Goal: Use online tool/utility: Utilize a website feature to perform a specific function

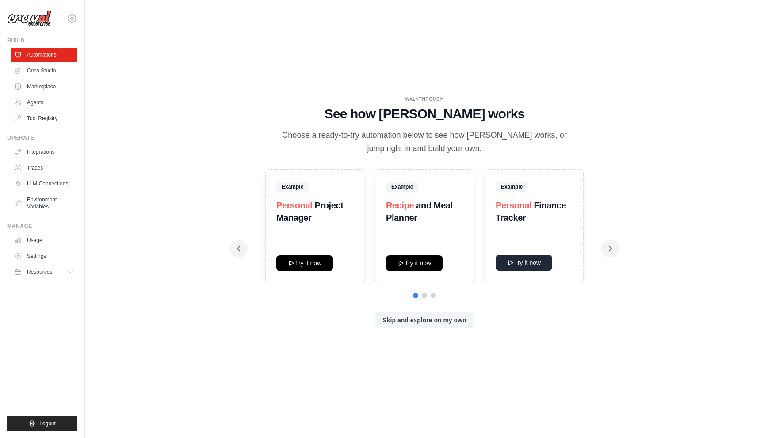
click at [520, 258] on button "Try it now" at bounding box center [523, 263] width 57 height 16
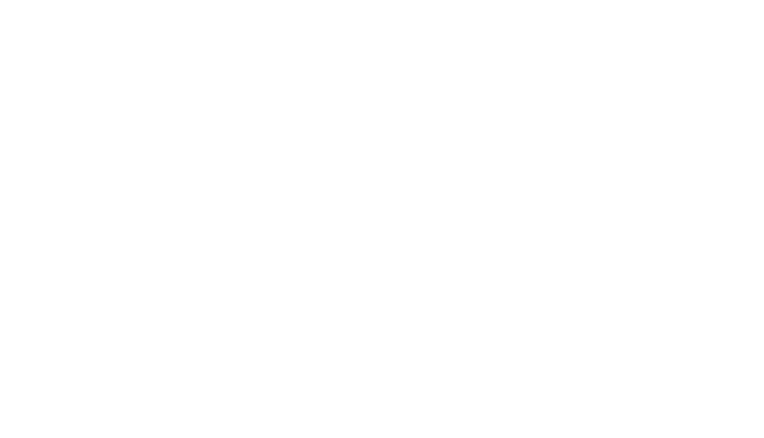
click at [739, 0] on html at bounding box center [382, 0] width 764 height 0
click at [735, 0] on html at bounding box center [382, 0] width 764 height 0
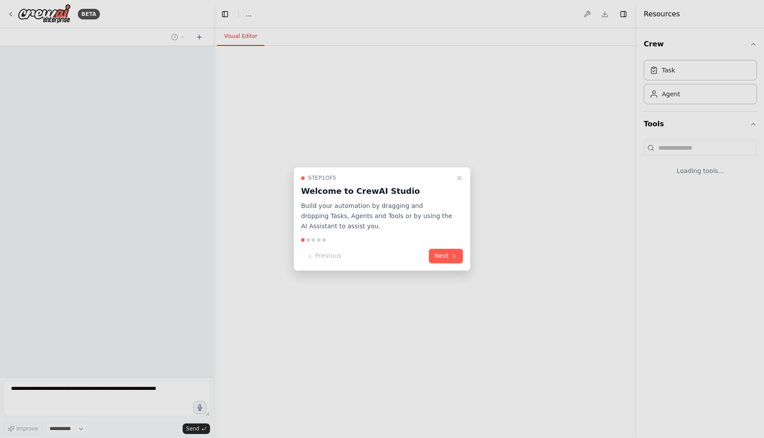
select select "****"
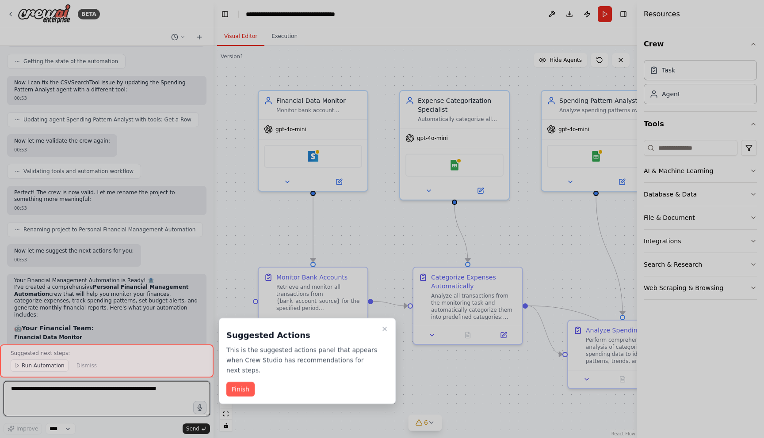
scroll to position [782, 0]
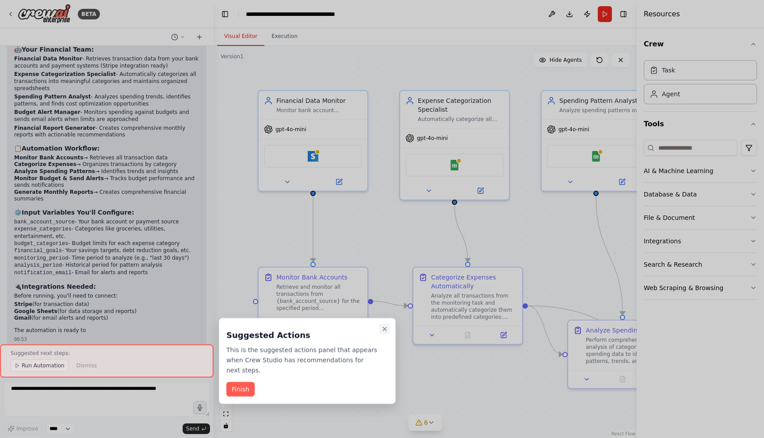
click at [387, 327] on icon "Close walkthrough" at bounding box center [384, 329] width 7 height 7
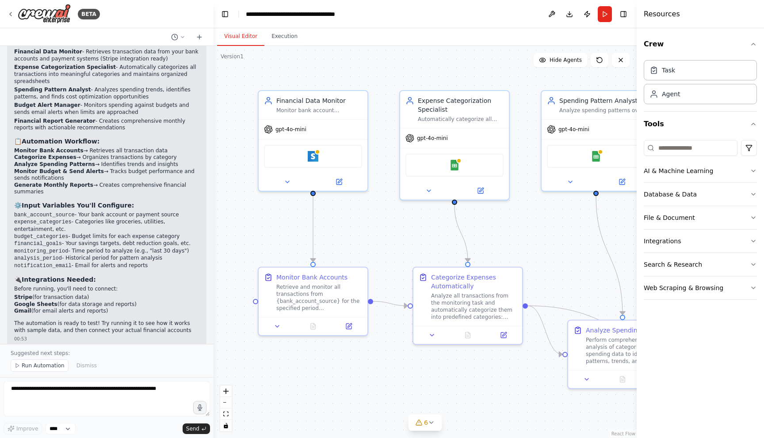
scroll to position [1065, 0]
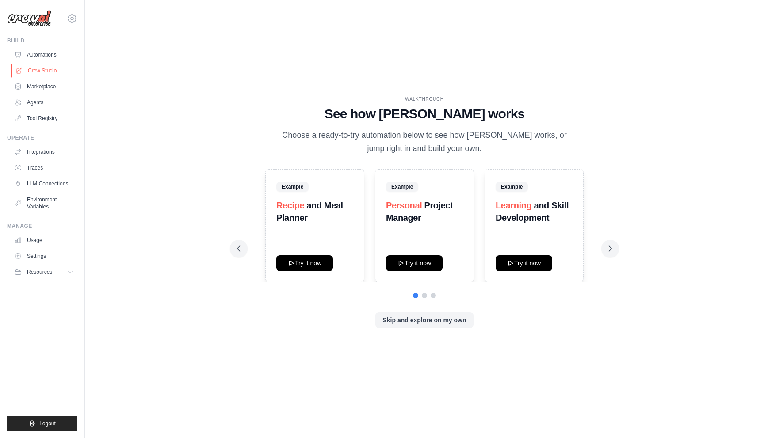
click at [34, 66] on link "Crew Studio" at bounding box center [44, 71] width 67 height 14
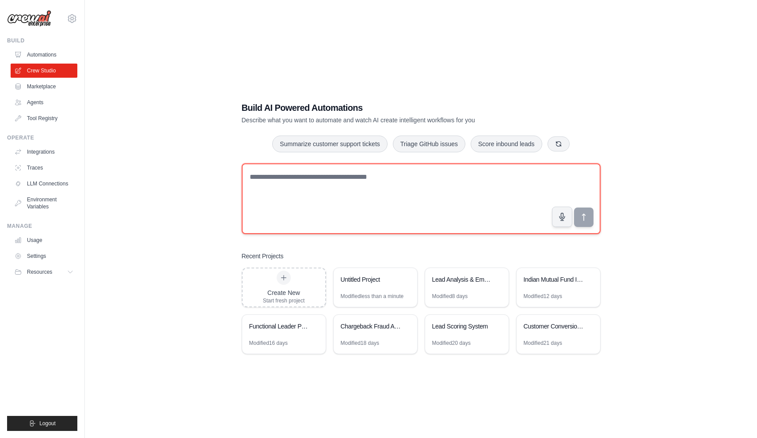
click at [312, 195] on textarea at bounding box center [421, 198] width 359 height 71
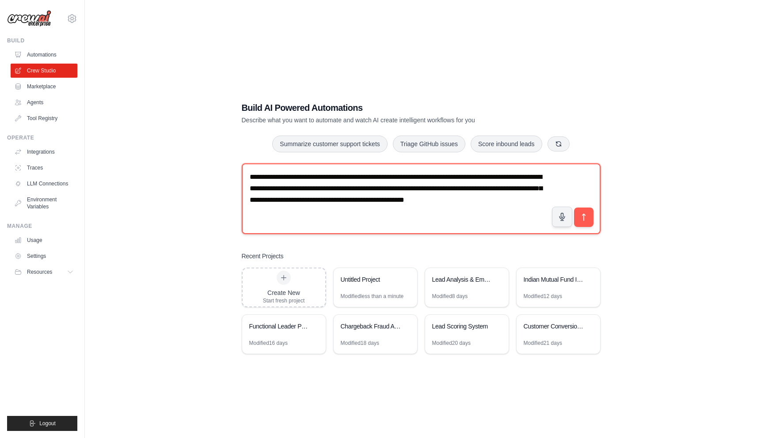
click at [422, 205] on textarea "**********" at bounding box center [421, 198] width 359 height 71
click at [400, 211] on textarea "**********" at bounding box center [421, 198] width 359 height 71
paste textarea "**********"
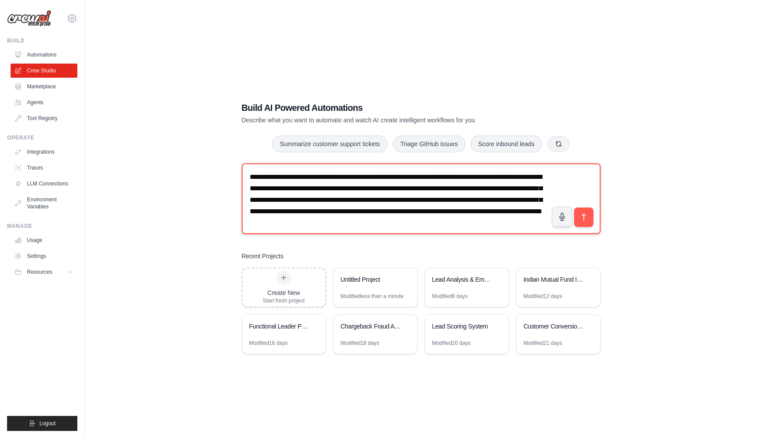
scroll to position [5, 0]
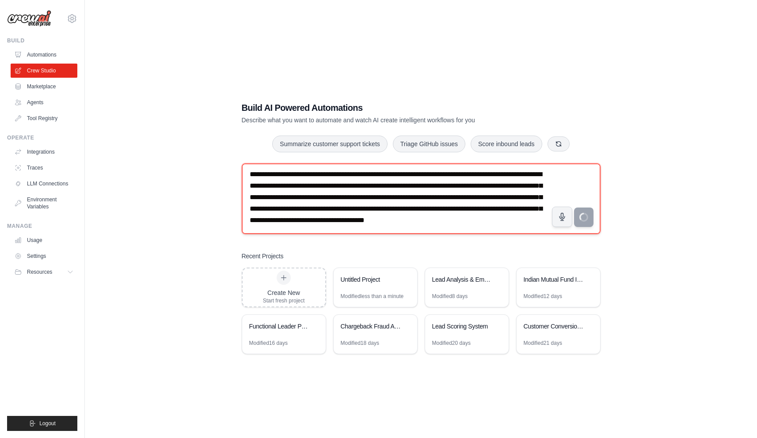
type textarea "**********"
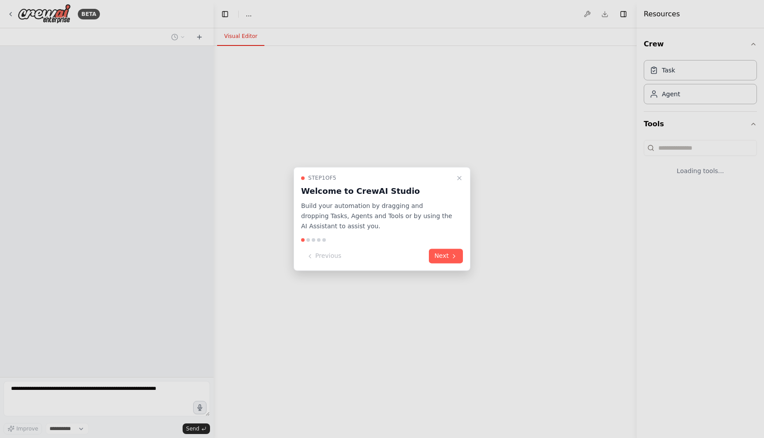
select select "****"
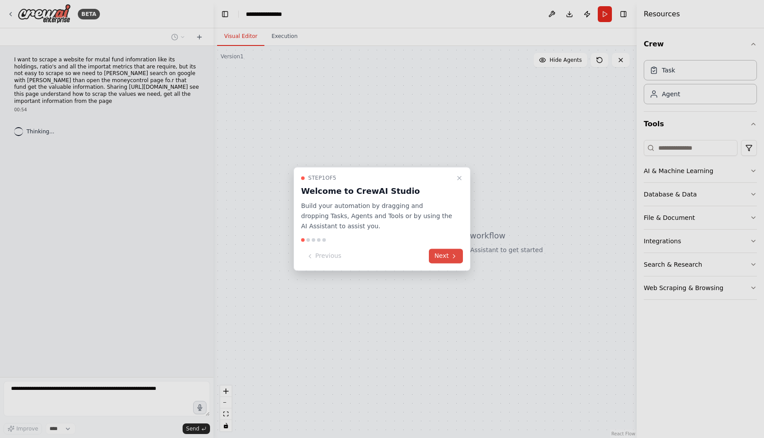
click at [446, 252] on button "Next" at bounding box center [446, 256] width 34 height 15
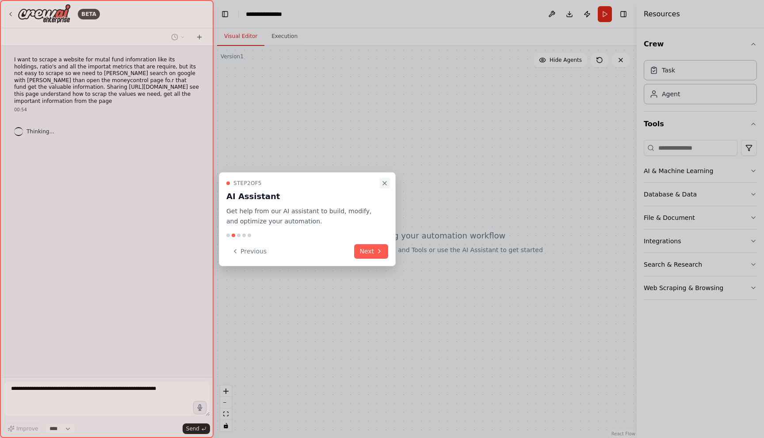
click at [388, 185] on icon "Close walkthrough" at bounding box center [384, 183] width 7 height 7
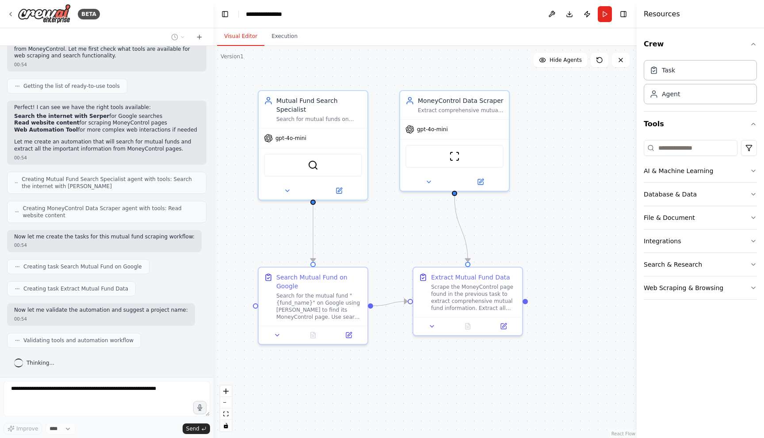
scroll to position [126, 0]
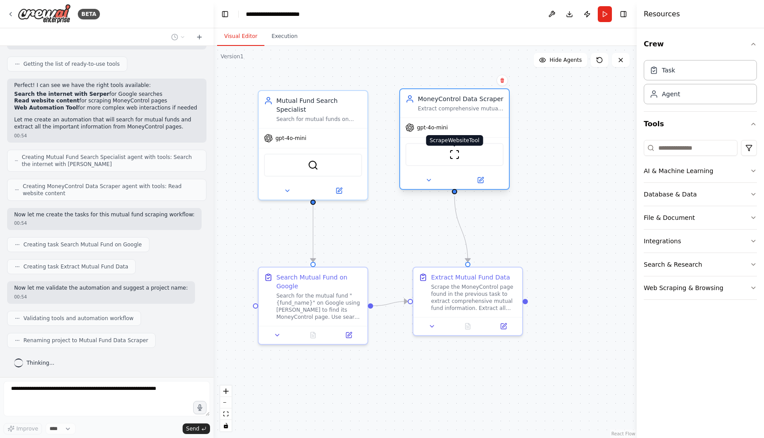
click at [459, 158] on img at bounding box center [454, 154] width 11 height 11
click at [451, 154] on img at bounding box center [454, 154] width 11 height 11
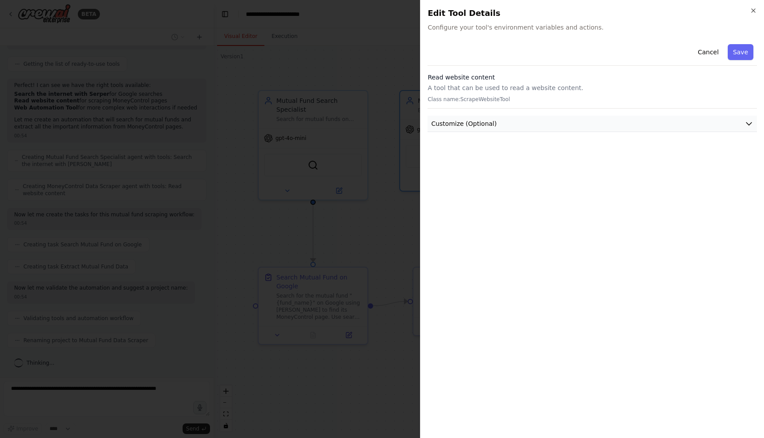
click at [482, 125] on span "Customize (Optional)" at bounding box center [463, 123] width 65 height 9
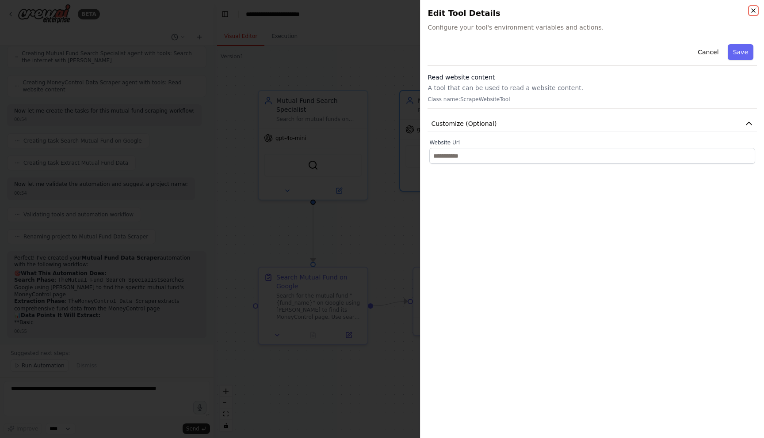
click at [755, 12] on icon "button" at bounding box center [753, 11] width 4 height 4
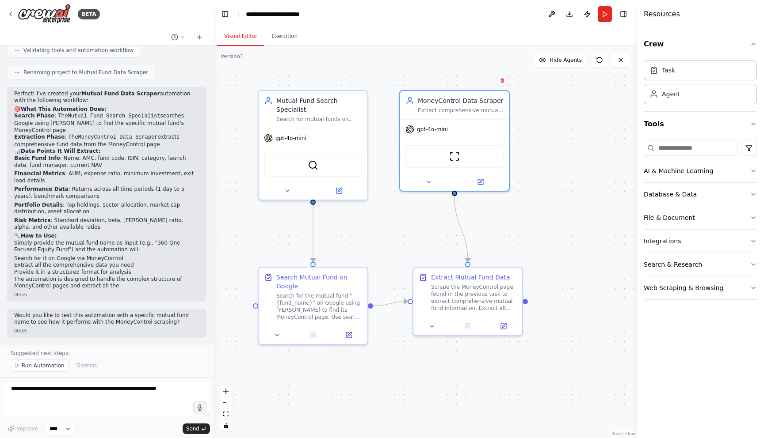
scroll to position [401, 0]
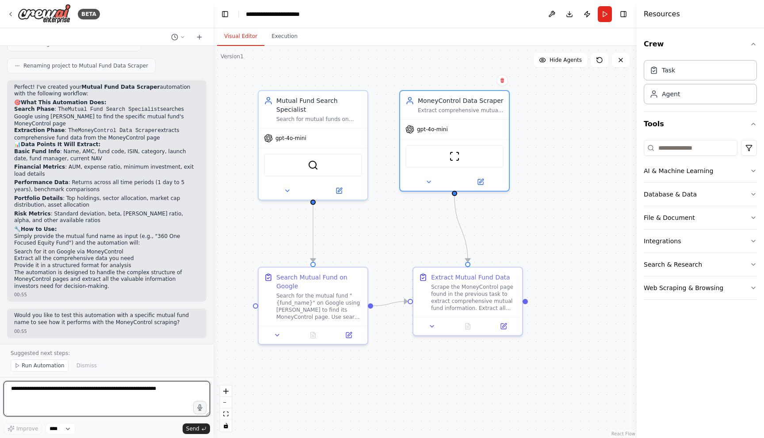
click at [107, 392] on textarea at bounding box center [107, 398] width 206 height 35
click at [91, 404] on textarea "**********" at bounding box center [107, 398] width 206 height 35
paste textarea "**********"
type textarea "**********"
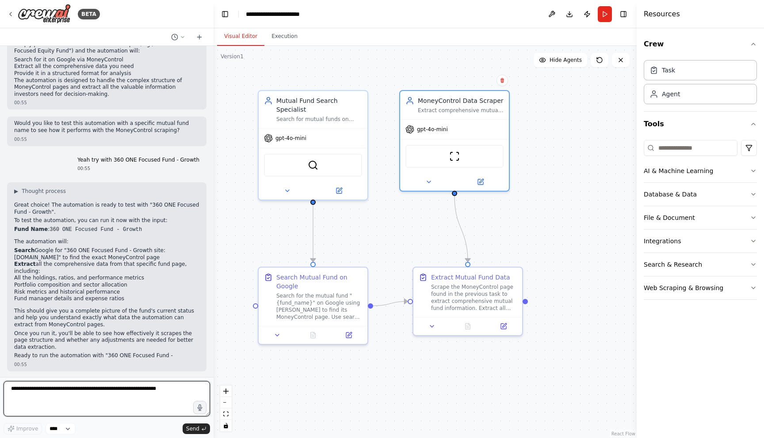
scroll to position [601, 0]
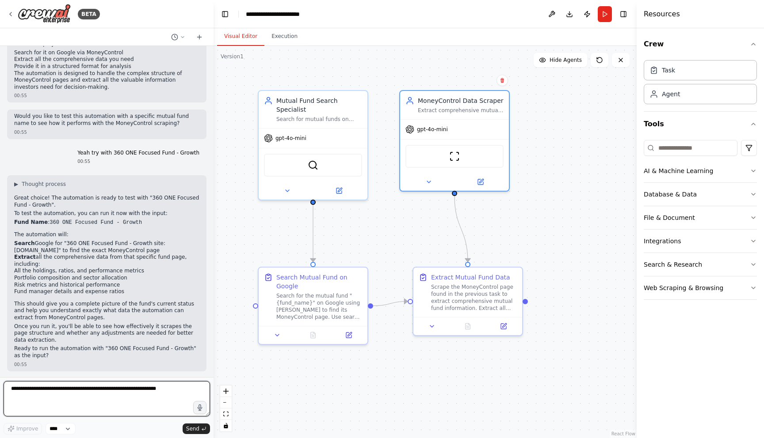
click at [72, 391] on textarea at bounding box center [107, 398] width 206 height 35
type textarea "*******"
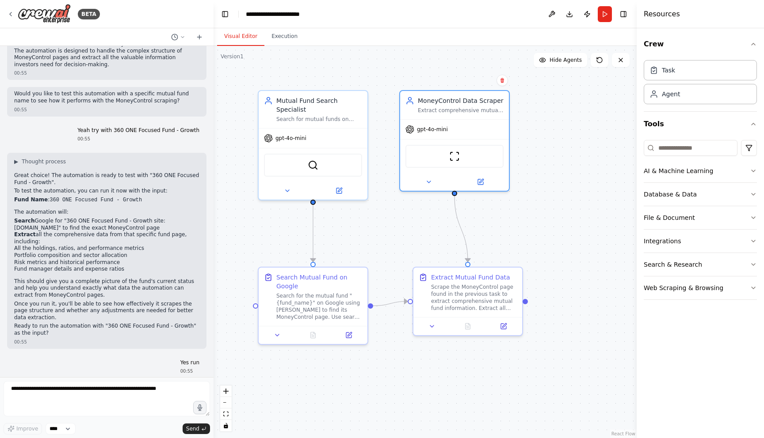
scroll to position [653, 0]
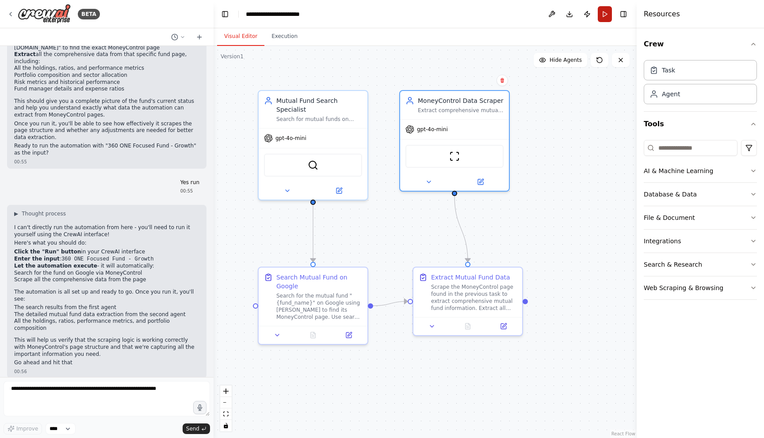
click at [604, 9] on button "Run" at bounding box center [604, 14] width 14 height 16
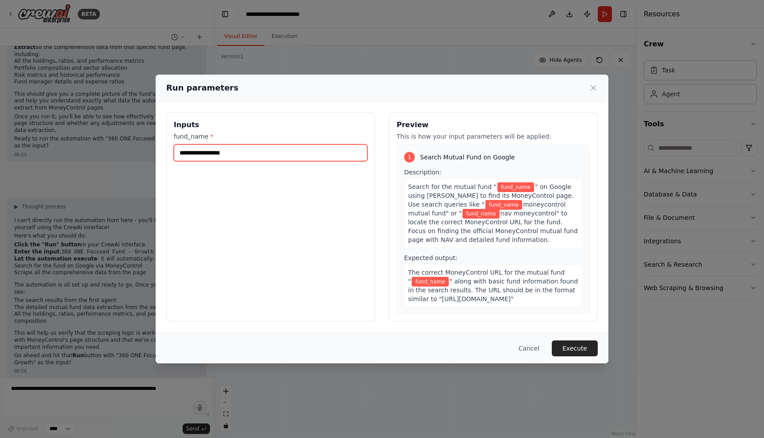
click at [285, 152] on input "fund_name *" at bounding box center [271, 152] width 194 height 17
paste input "**********"
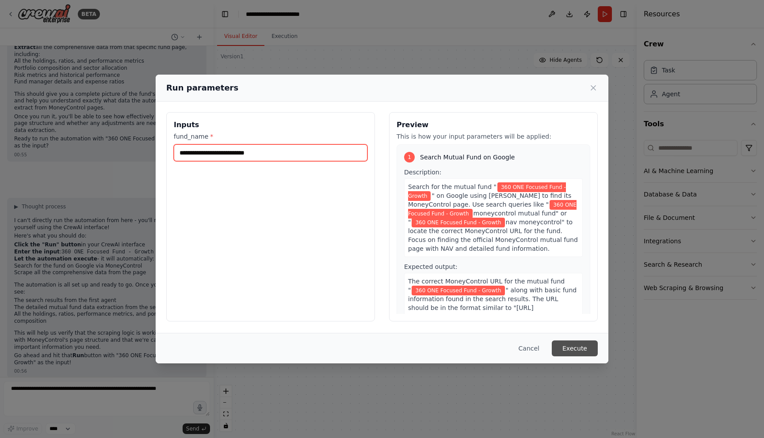
type input "**********"
click at [570, 347] on button "Execute" at bounding box center [574, 349] width 46 height 16
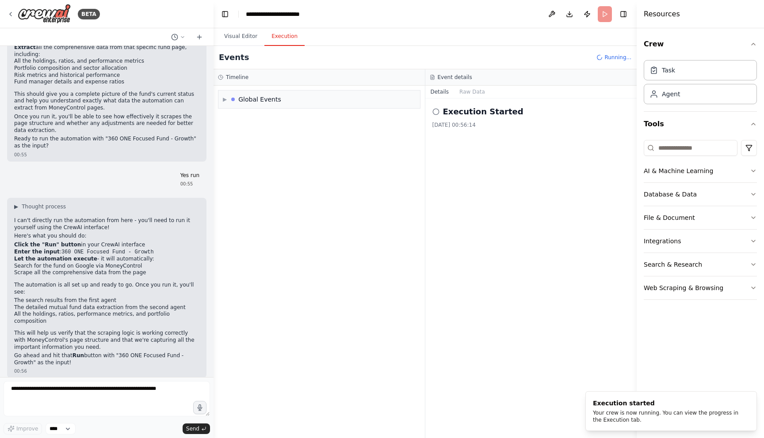
click at [282, 33] on button "Execution" at bounding box center [284, 36] width 40 height 19
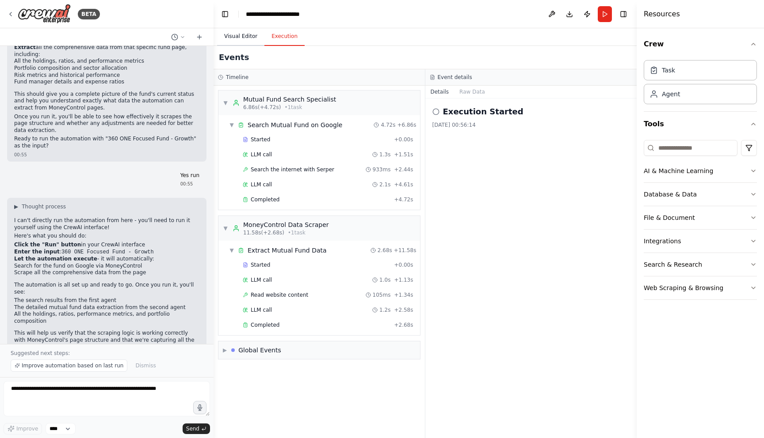
click at [240, 31] on button "Visual Editor" at bounding box center [240, 36] width 47 height 19
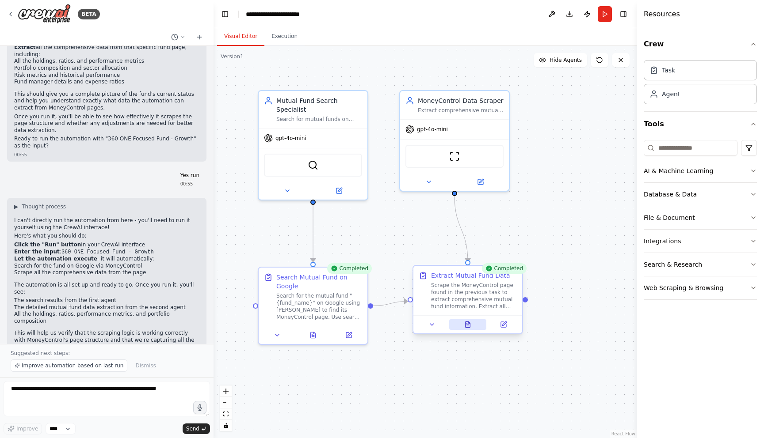
click at [464, 324] on icon at bounding box center [467, 324] width 7 height 7
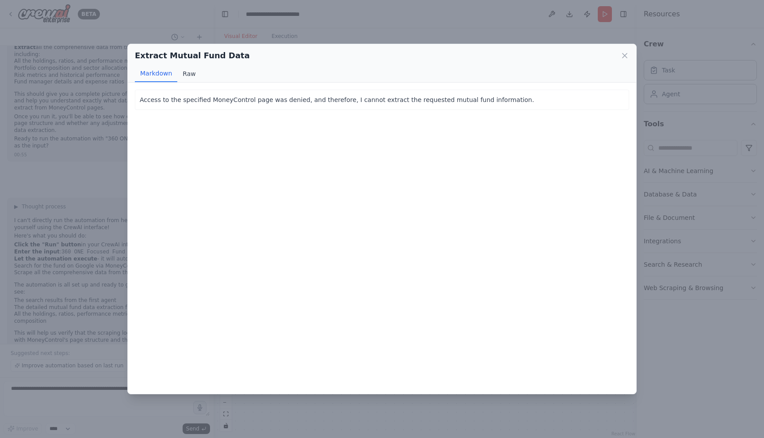
click at [181, 72] on button "Raw" at bounding box center [188, 73] width 23 height 17
click at [171, 80] on button "Markdown" at bounding box center [156, 73] width 42 height 17
click at [204, 94] on div "Access to the specified MoneyControl page was denied, and therefore, I cannot e…" at bounding box center [382, 100] width 494 height 20
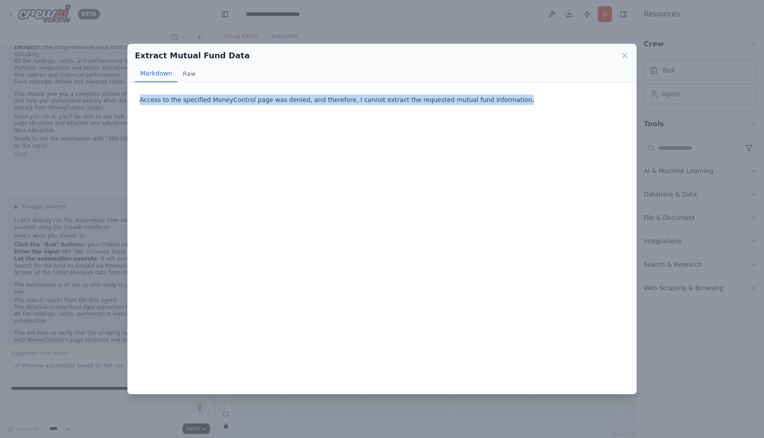
drag, startPoint x: 520, startPoint y: 100, endPoint x: 147, endPoint y: 91, distance: 372.6
click at [148, 91] on div "Access to the specified MoneyControl page was denied, and therefore, I cannot e…" at bounding box center [382, 100] width 494 height 20
copy p "Access to the specified MoneyControl page was denied, and therefore, I cannot e…"
click at [623, 59] on icon at bounding box center [624, 55] width 9 height 9
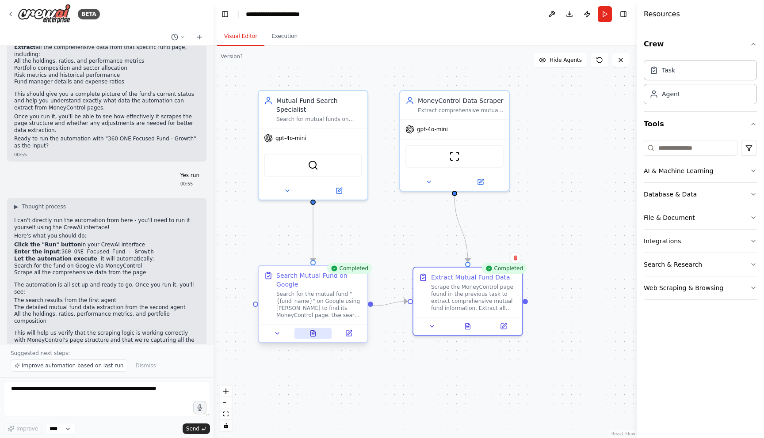
click at [317, 337] on button at bounding box center [313, 333] width 38 height 11
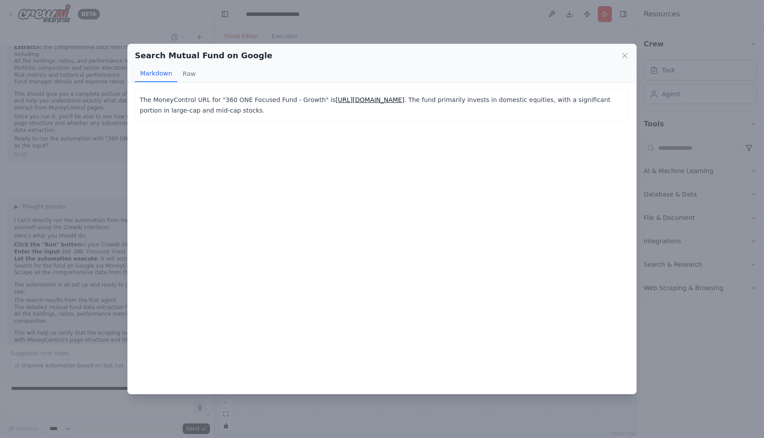
click at [629, 57] on div "Search Mutual Fund on Google Markdown Raw" at bounding box center [382, 63] width 508 height 38
click at [619, 57] on div "Search Mutual Fund on Google" at bounding box center [382, 55] width 494 height 12
click at [623, 57] on icon at bounding box center [624, 55] width 4 height 4
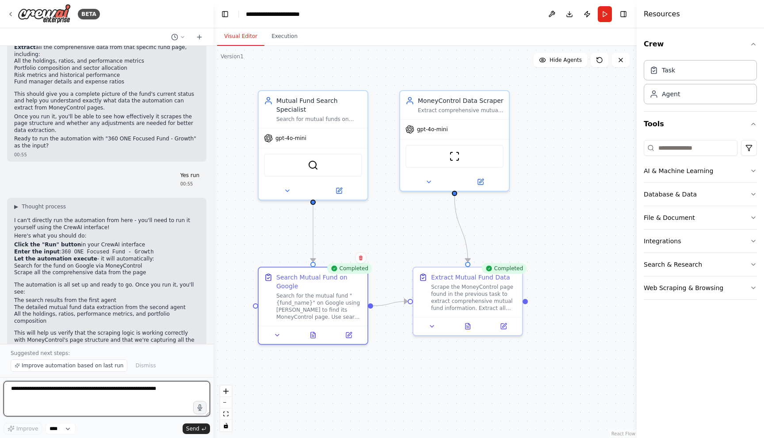
click at [126, 413] on textarea at bounding box center [107, 398] width 206 height 35
paste textarea "**********"
type textarea "**********"
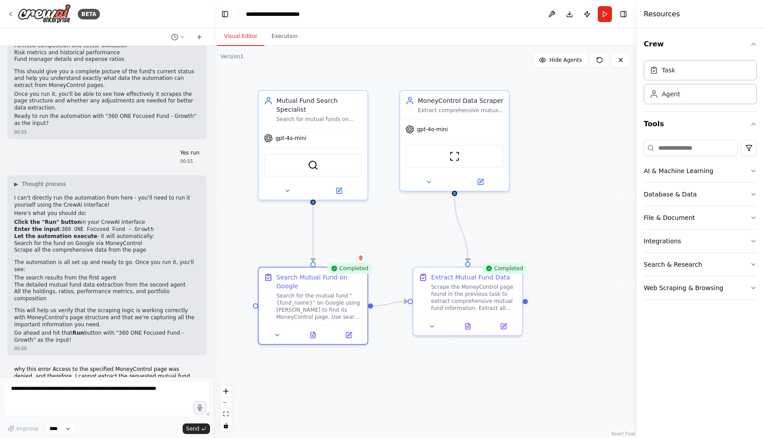
scroll to position [870, 0]
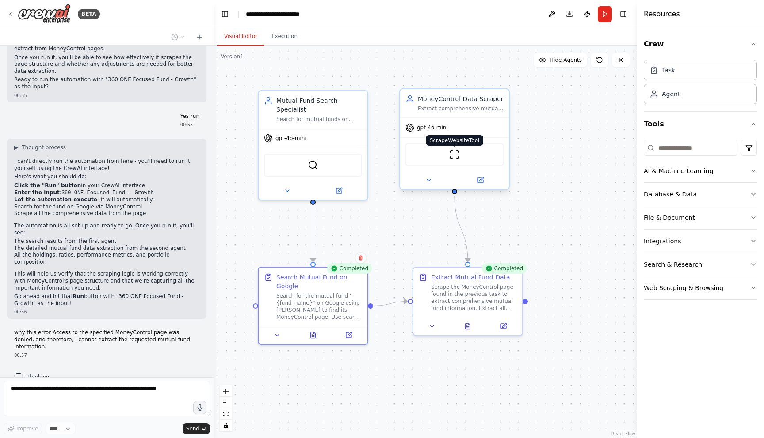
click at [458, 159] on img at bounding box center [454, 154] width 11 height 11
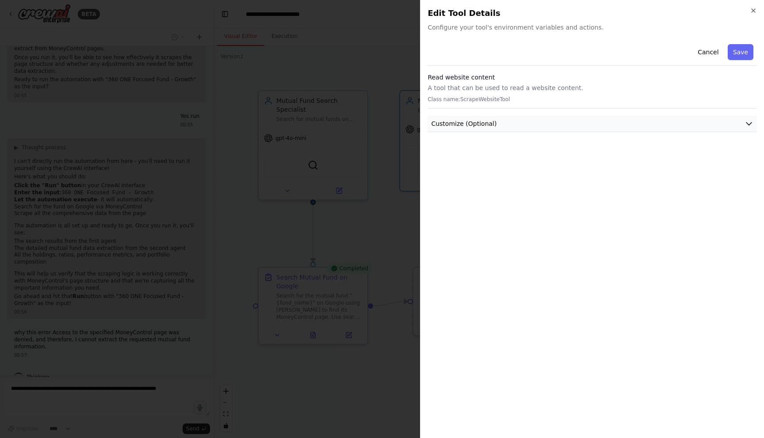
click at [479, 125] on span "Customize (Optional)" at bounding box center [463, 123] width 65 height 9
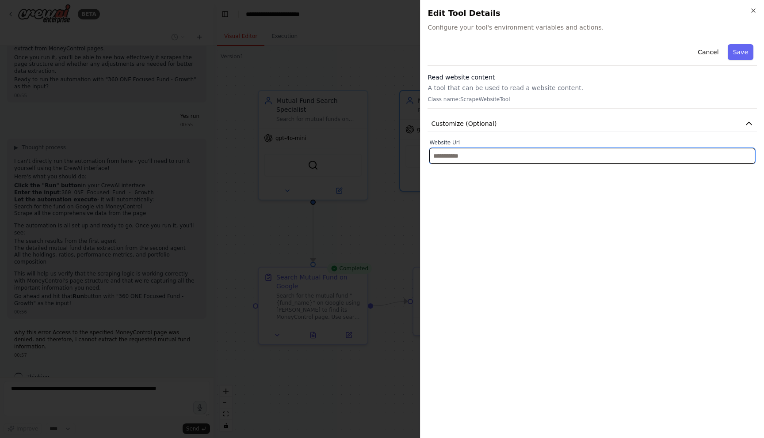
click at [448, 155] on input "text" at bounding box center [592, 156] width 326 height 16
paste input "**********"
type input "**********"
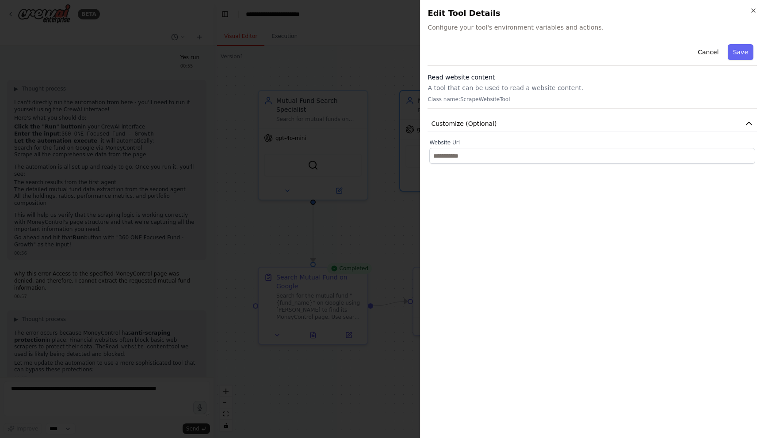
click at [759, 8] on div "Close Edit Tool Details Configure your tool's environment variables and actions…" at bounding box center [592, 219] width 344 height 438
click at [754, 10] on icon "button" at bounding box center [752, 10] width 7 height 7
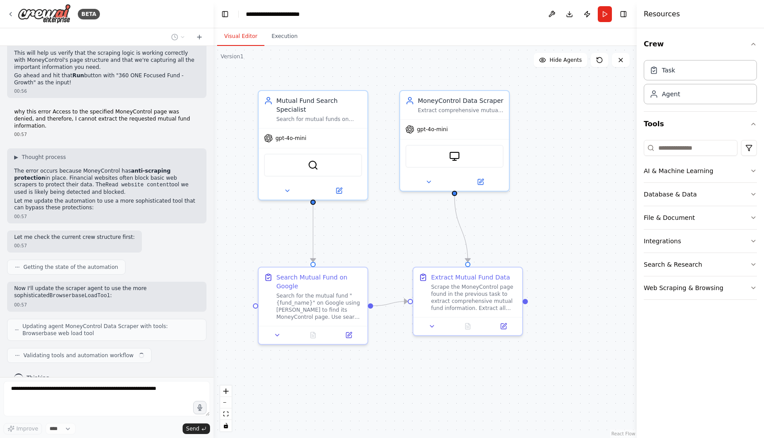
scroll to position [1075, 0]
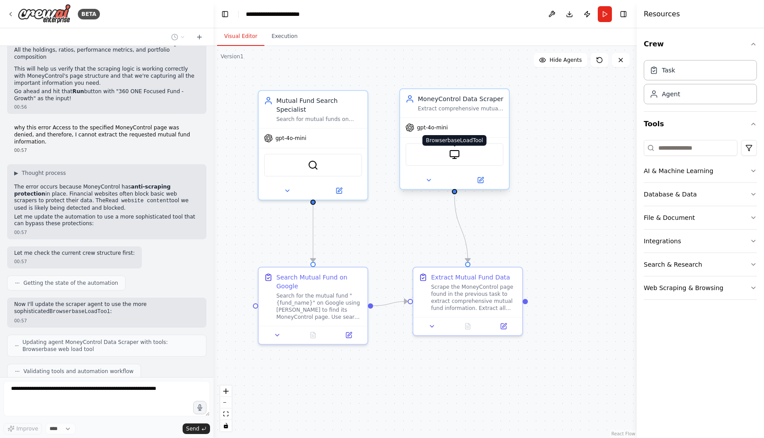
click at [455, 151] on img at bounding box center [454, 154] width 11 height 11
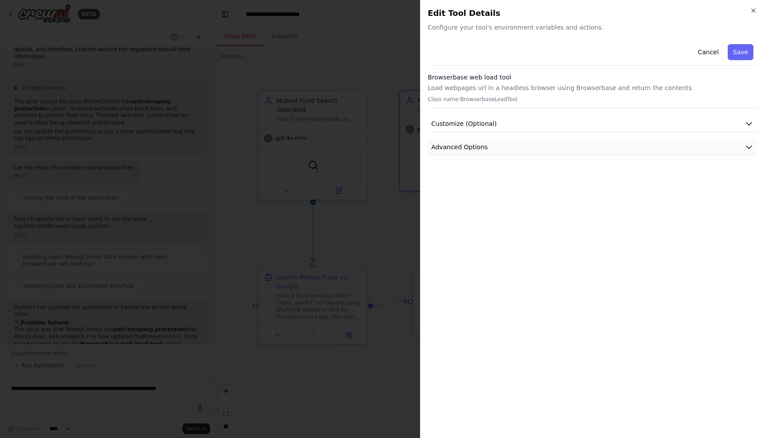
click at [467, 146] on span "Advanced Options" at bounding box center [459, 147] width 57 height 9
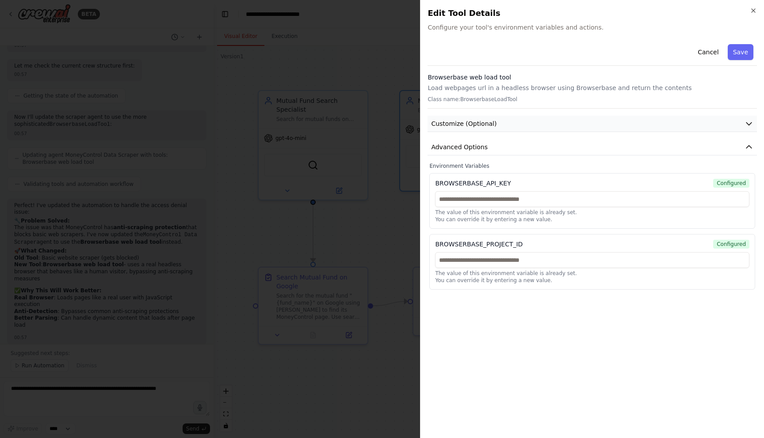
scroll to position [1269, 0]
click at [496, 125] on button "Customize (Optional)" at bounding box center [591, 124] width 329 height 16
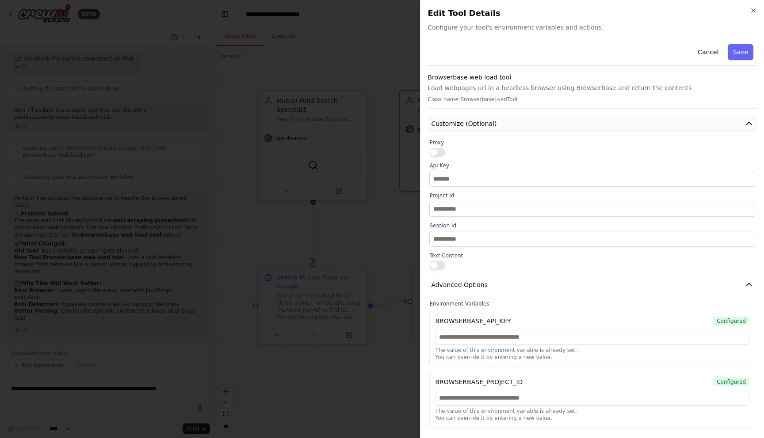
click at [496, 124] on button "Customize (Optional)" at bounding box center [591, 124] width 329 height 16
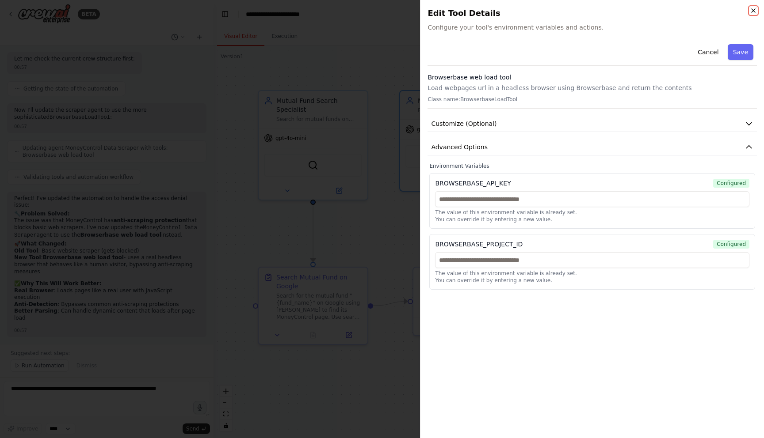
click at [755, 12] on icon "button" at bounding box center [752, 10] width 7 height 7
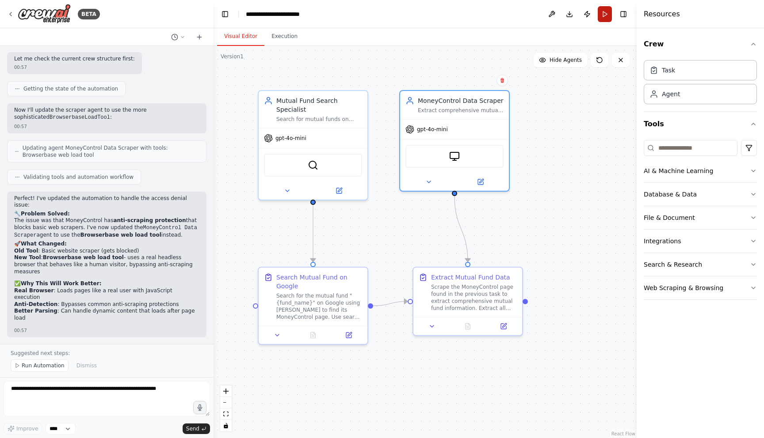
click at [604, 17] on button "Run" at bounding box center [604, 14] width 14 height 16
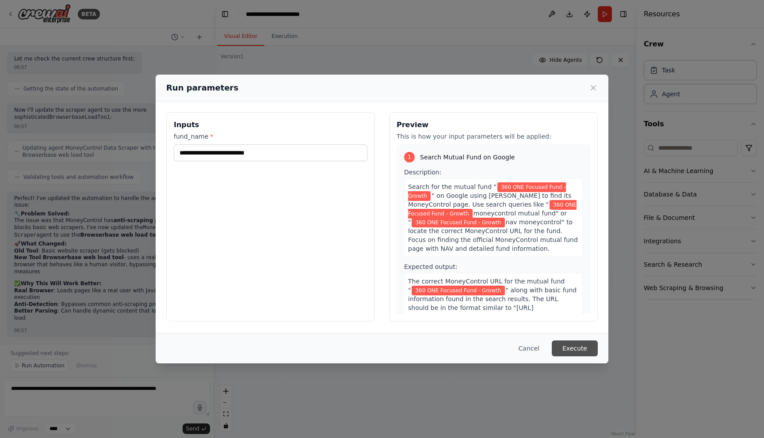
click at [577, 352] on button "Execute" at bounding box center [574, 349] width 46 height 16
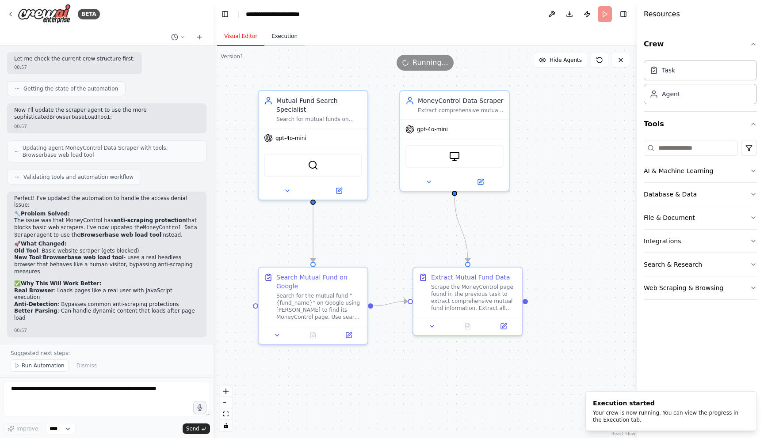
click at [293, 44] on button "Execution" at bounding box center [284, 36] width 40 height 19
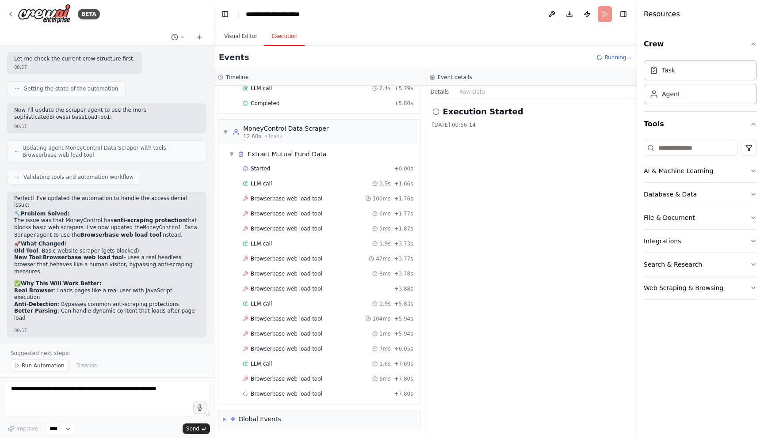
scroll to position [126, 0]
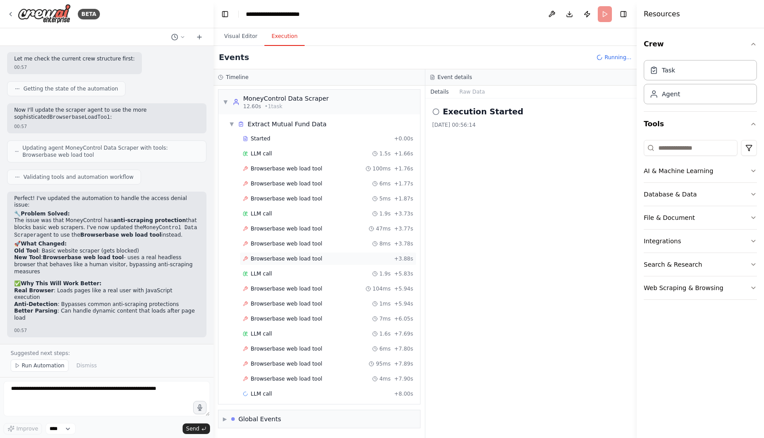
click at [264, 259] on span "Browserbase web load tool" at bounding box center [287, 258] width 72 height 7
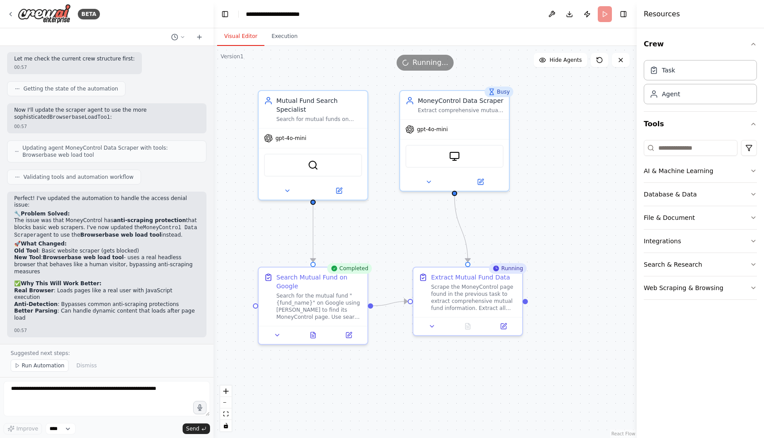
click at [247, 43] on button "Visual Editor" at bounding box center [240, 36] width 47 height 19
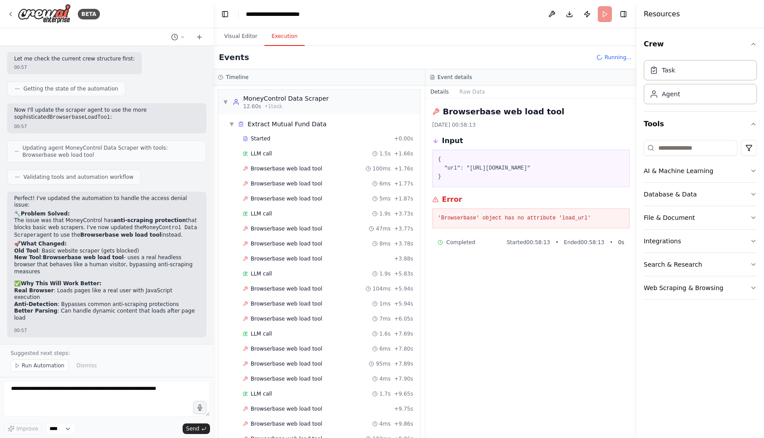
click at [280, 38] on button "Execution" at bounding box center [284, 36] width 40 height 19
drag, startPoint x: 461, startPoint y: 190, endPoint x: 434, endPoint y: 161, distance: 39.4
click at [435, 160] on div "{ "url": "[URL][DOMAIN_NAME]" }" at bounding box center [531, 169] width 198 height 38
copy pre "{ "url": "[URL][DOMAIN_NAME]" }"
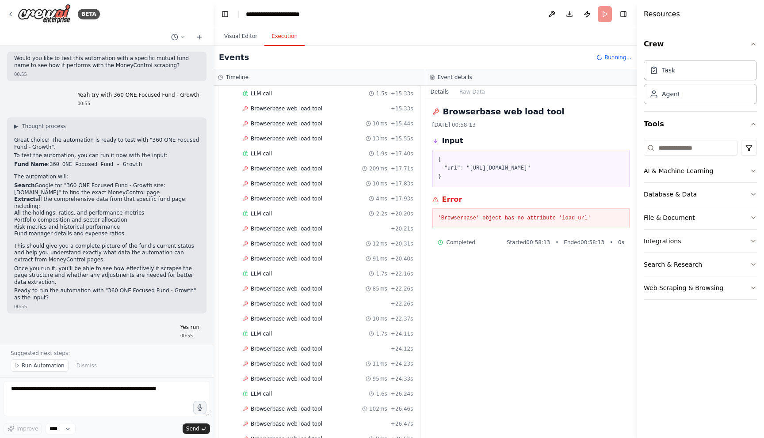
scroll to position [644, 0]
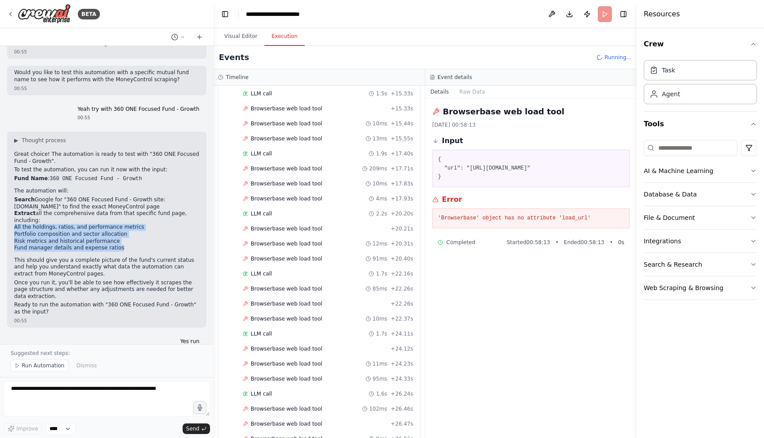
drag, startPoint x: 128, startPoint y: 251, endPoint x: 12, endPoint y: 224, distance: 119.1
click at [12, 224] on div "▶ Thought process Great choice! The automation is ready to test with "360 ONE F…" at bounding box center [106, 230] width 199 height 196
copy ul "All the holdings, ratios, and performance metrics Portfolio composition and sec…"
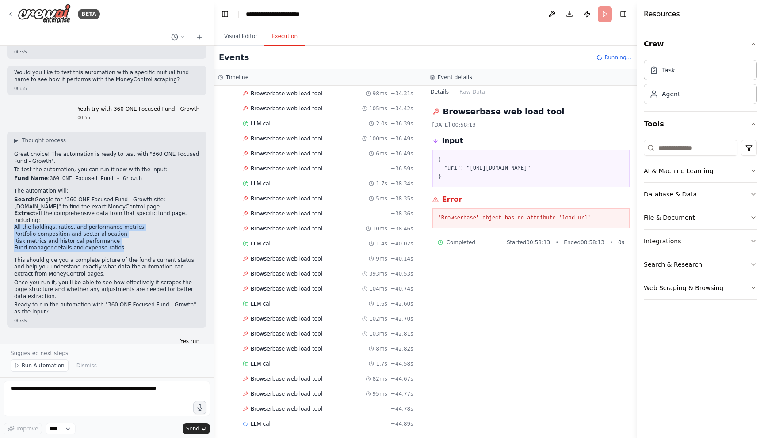
scroll to position [1208, 0]
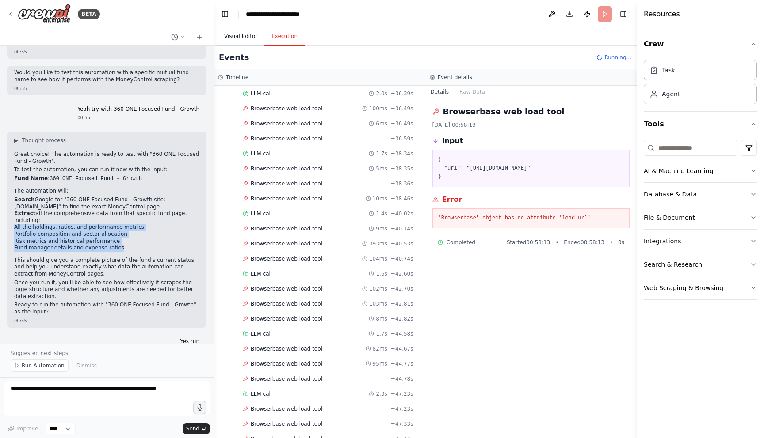
click at [233, 31] on button "Visual Editor" at bounding box center [240, 36] width 47 height 19
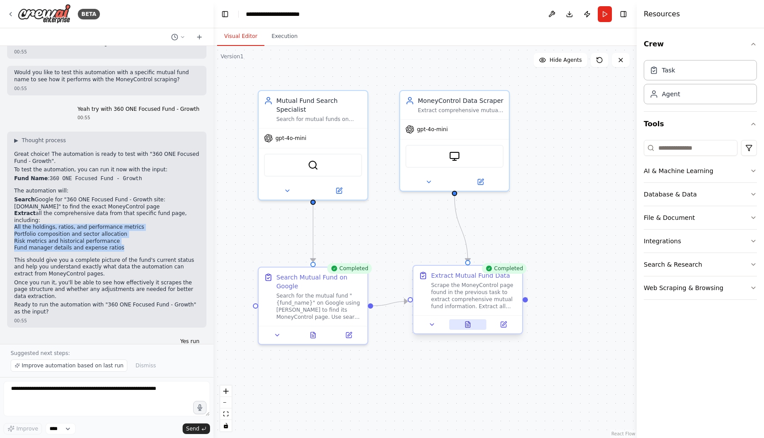
click at [468, 323] on icon at bounding box center [469, 323] width 2 height 2
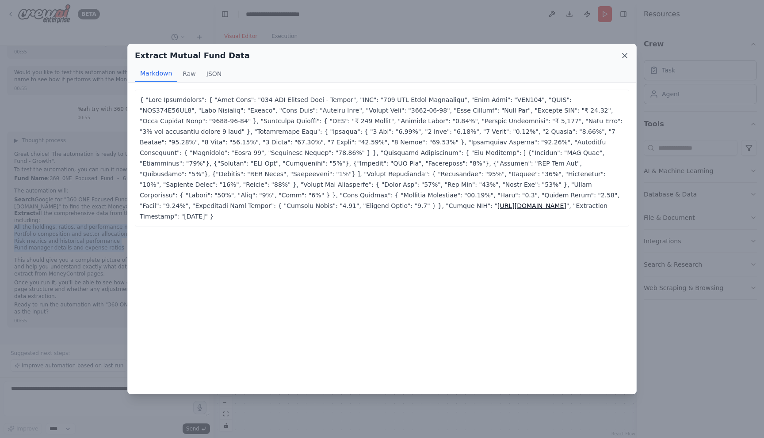
click at [621, 53] on icon at bounding box center [624, 55] width 9 height 9
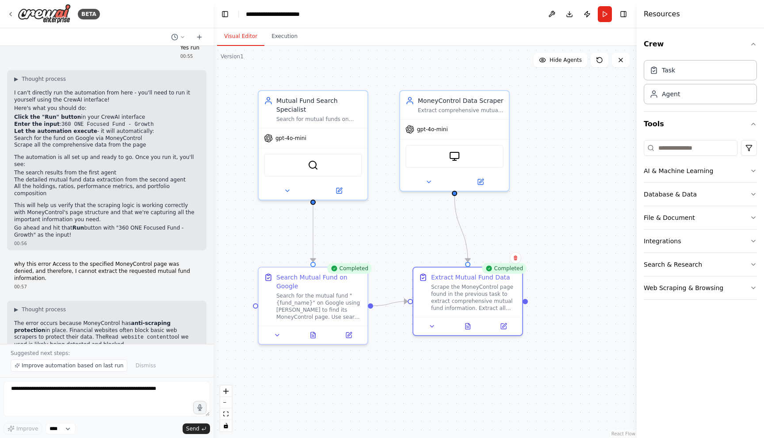
scroll to position [1269, 0]
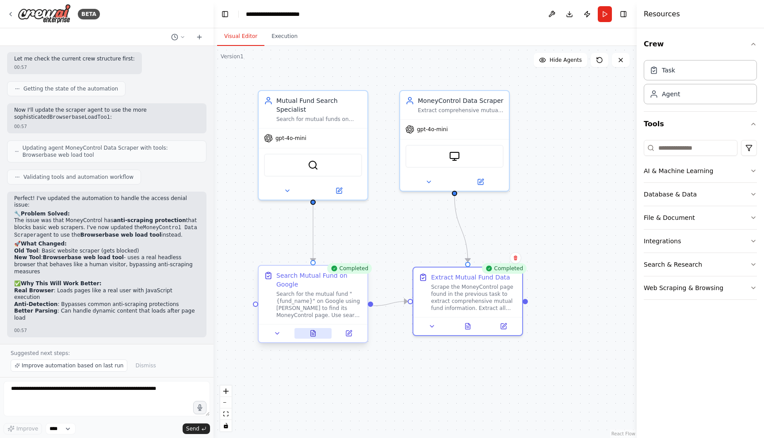
click at [316, 333] on icon at bounding box center [312, 333] width 7 height 7
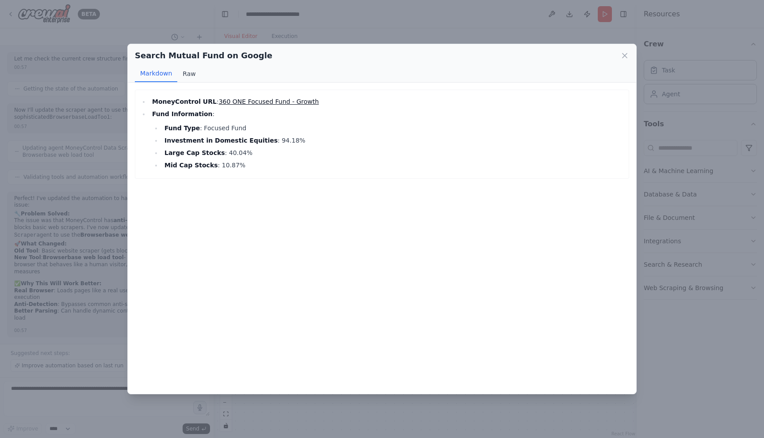
click at [196, 78] on button "Raw" at bounding box center [188, 73] width 23 height 17
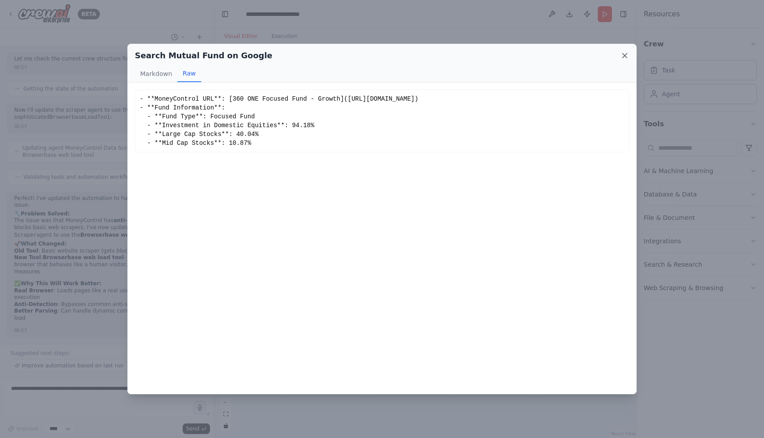
click at [622, 57] on icon at bounding box center [624, 55] width 9 height 9
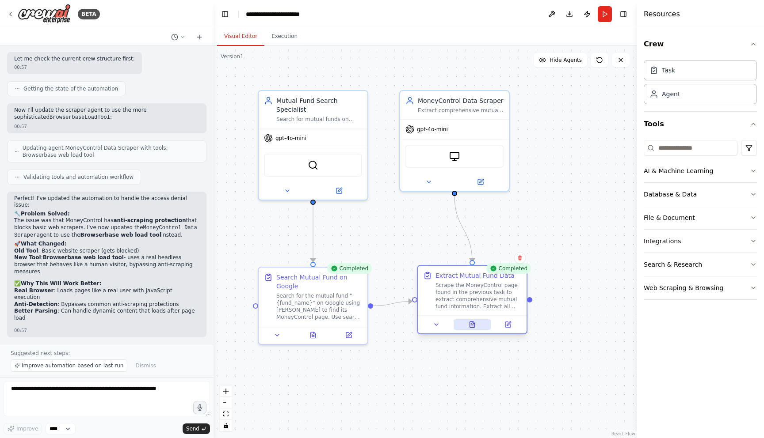
click at [472, 330] on button at bounding box center [472, 324] width 38 height 11
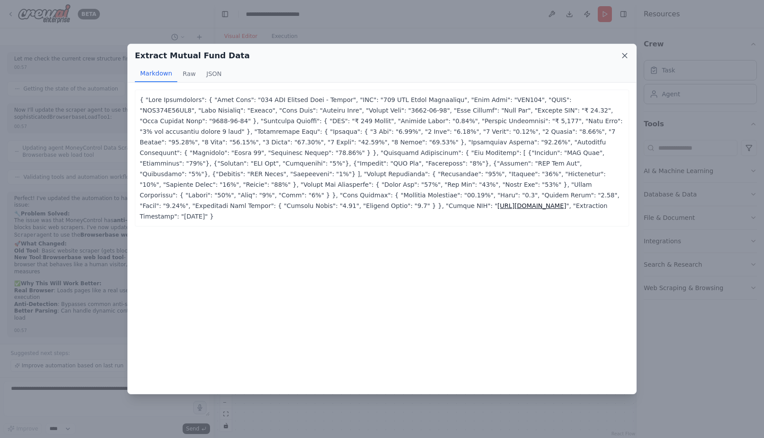
click at [623, 57] on icon at bounding box center [624, 55] width 4 height 4
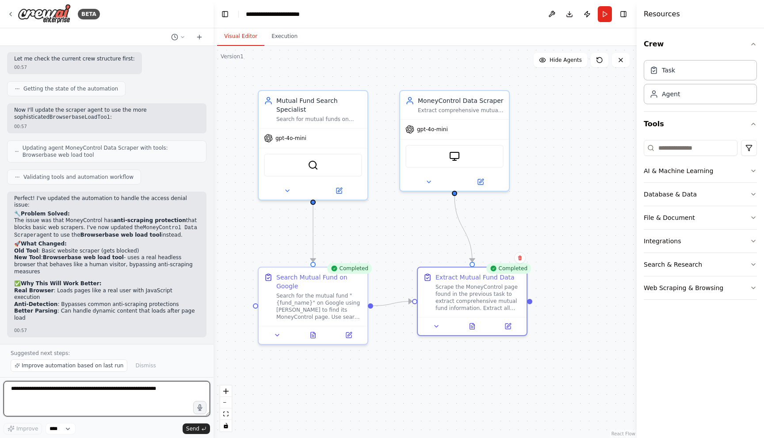
click at [89, 386] on textarea at bounding box center [107, 398] width 206 height 35
type textarea "**********"
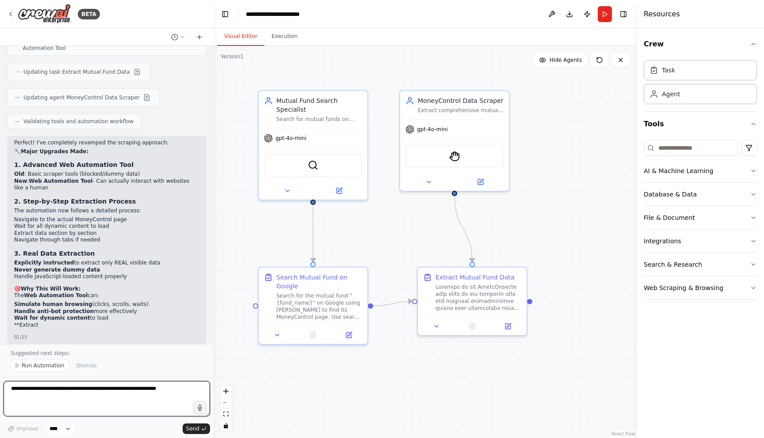
scroll to position [1732, 0]
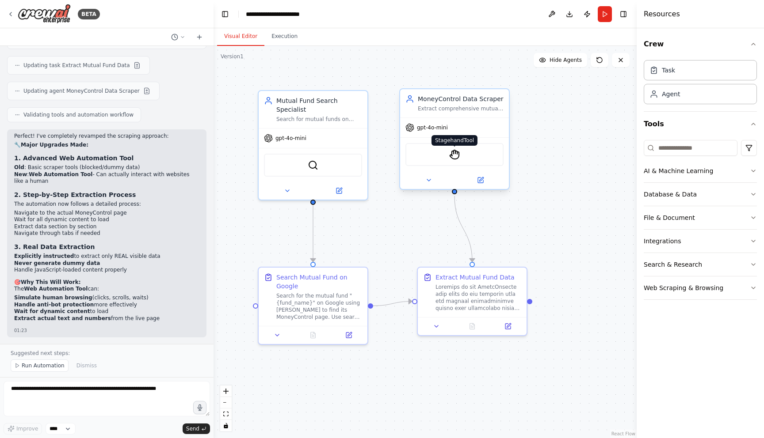
click at [451, 153] on img at bounding box center [454, 154] width 11 height 11
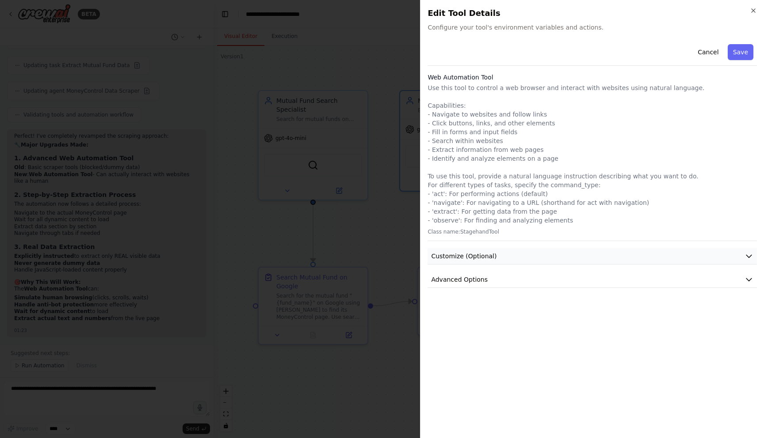
click at [449, 255] on span "Customize (Optional)" at bounding box center [463, 256] width 65 height 9
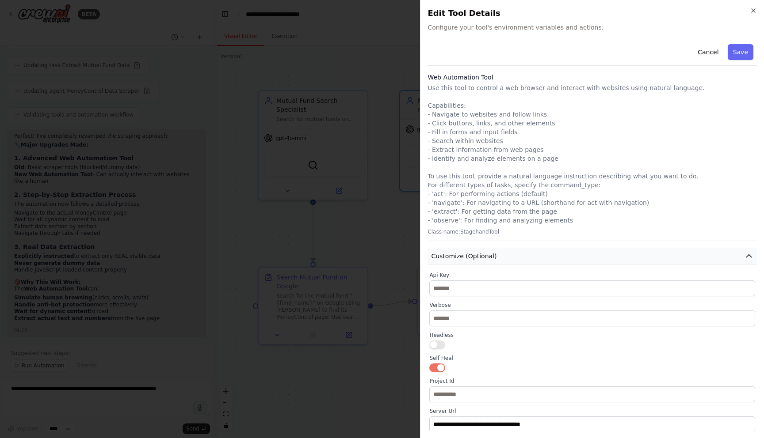
click at [449, 256] on span "Customize (Optional)" at bounding box center [463, 256] width 65 height 9
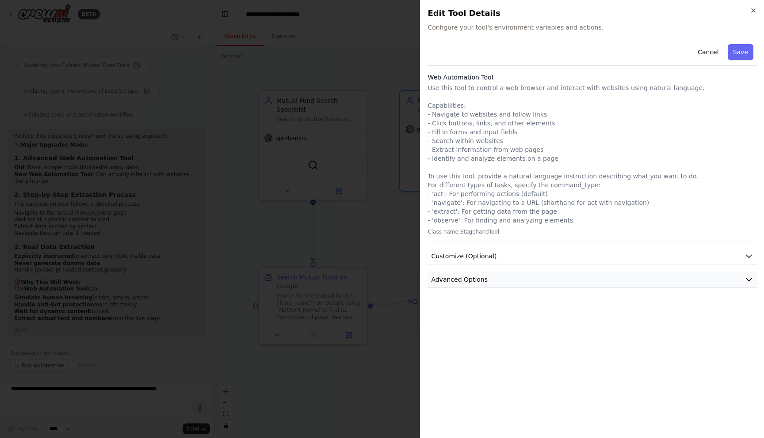
click at [449, 279] on span "Advanced Options" at bounding box center [459, 279] width 57 height 9
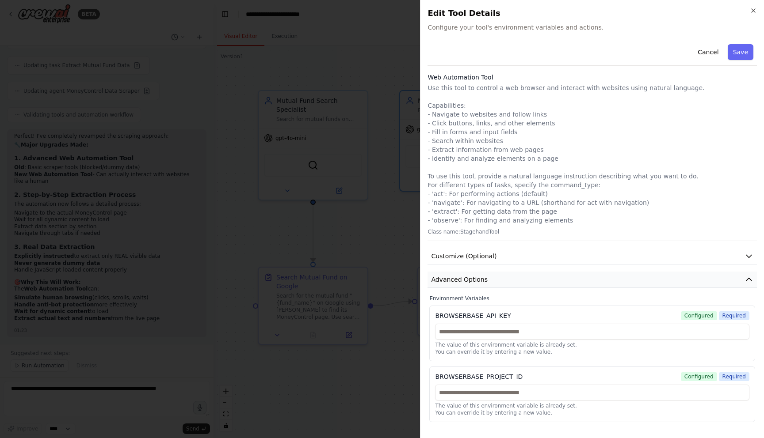
click at [449, 279] on span "Advanced Options" at bounding box center [459, 279] width 57 height 9
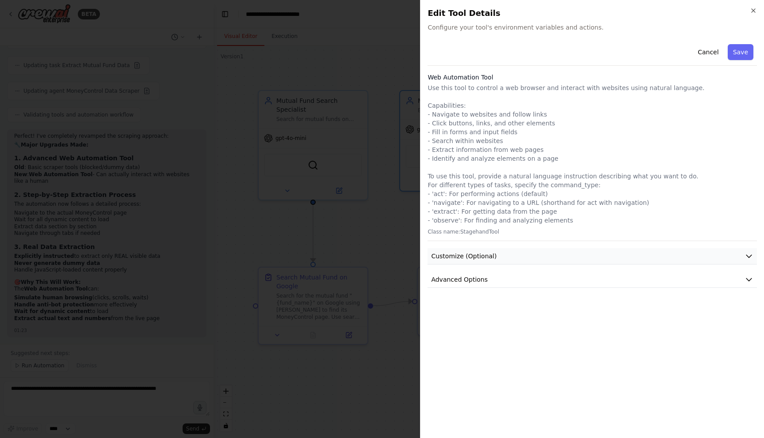
click at [485, 250] on button "Customize (Optional)" at bounding box center [591, 256] width 329 height 16
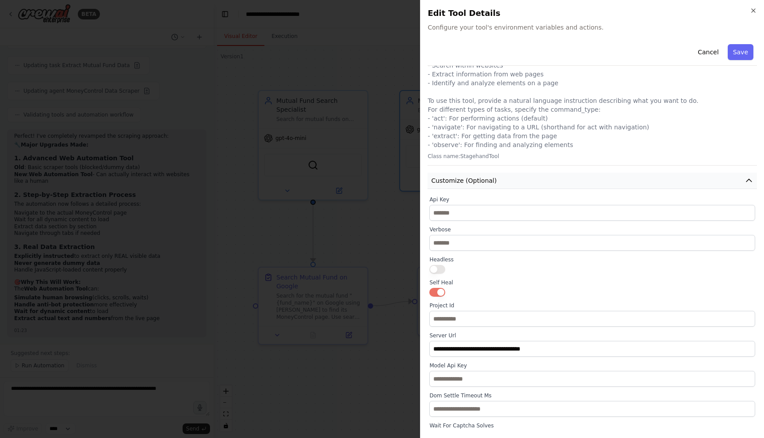
scroll to position [115, 0]
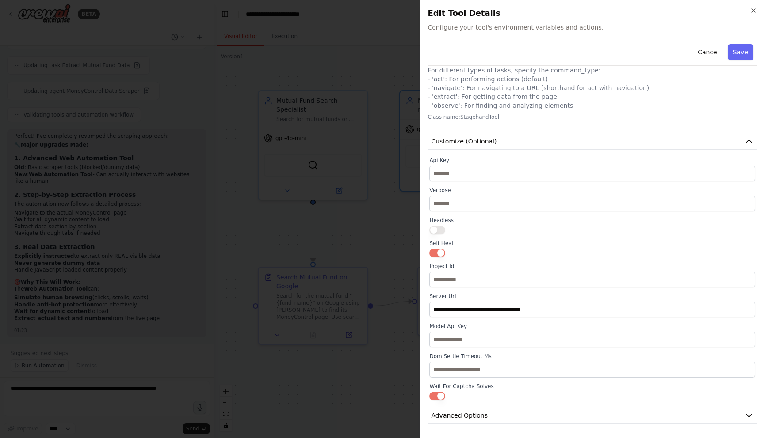
click at [441, 225] on div "Headless" at bounding box center [592, 226] width 326 height 18
click at [438, 231] on button "button" at bounding box center [437, 230] width 16 height 9
click at [737, 47] on button "Save" at bounding box center [740, 52] width 26 height 16
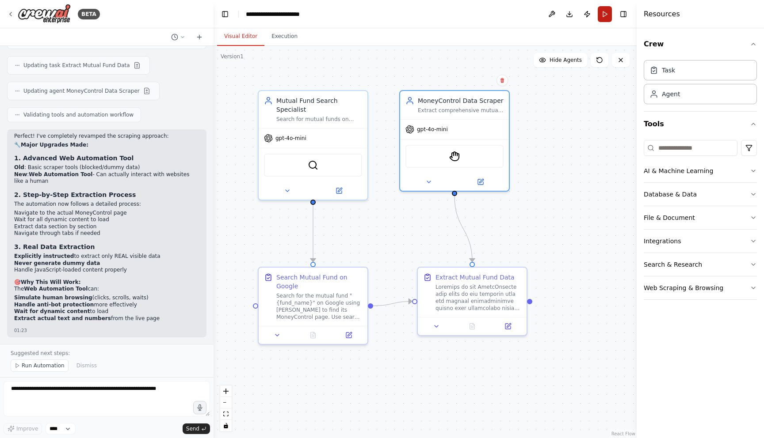
click at [600, 15] on button "Run" at bounding box center [604, 14] width 14 height 16
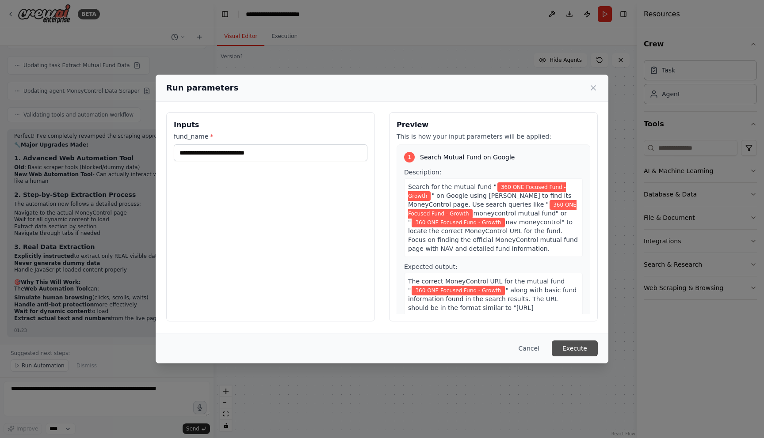
click at [573, 349] on button "Execute" at bounding box center [574, 349] width 46 height 16
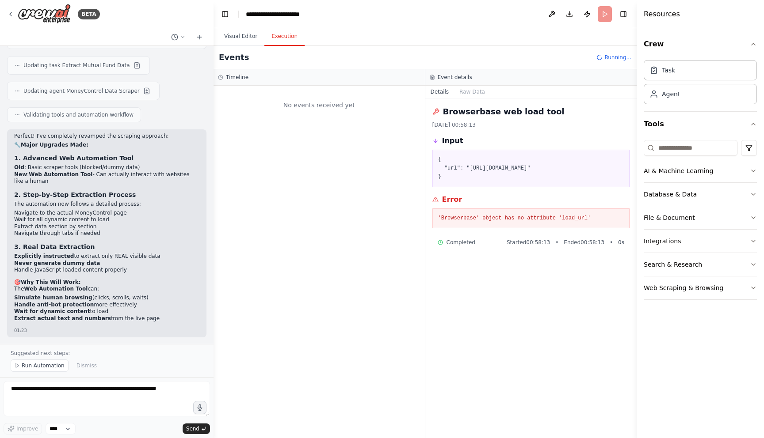
scroll to position [0, 0]
click at [283, 39] on button "Execution" at bounding box center [284, 36] width 40 height 19
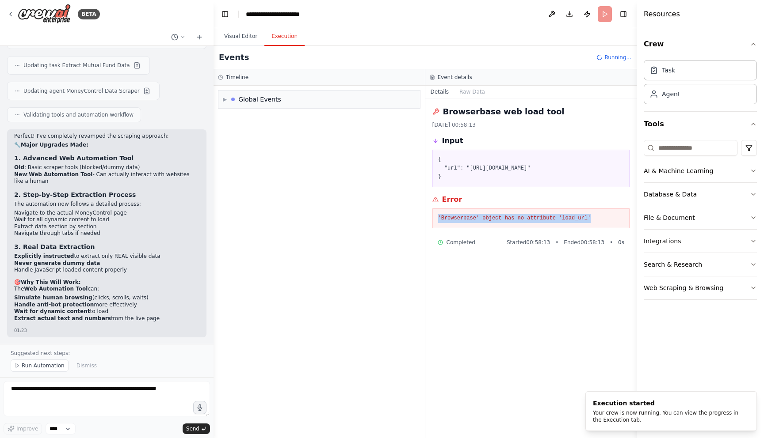
drag, startPoint x: 595, startPoint y: 228, endPoint x: 425, endPoint y: 224, distance: 170.2
click at [425, 224] on div "Browserbase web load tool [DATE] 00:58:13 Input { "url": "[URL][DOMAIN_NAME]" }…" at bounding box center [531, 269] width 212 height 340
copy pre "'Browserbase' object has no attribute 'load_url'"
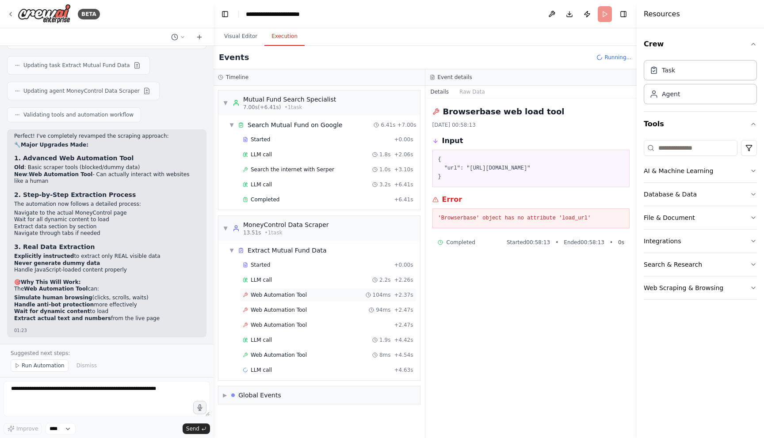
click at [311, 293] on div "Web Automation Tool 104ms + 2.37s" at bounding box center [328, 295] width 171 height 7
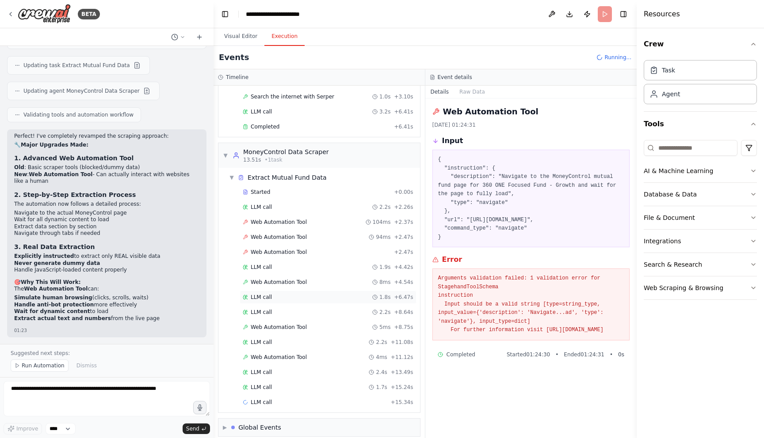
scroll to position [81, 0]
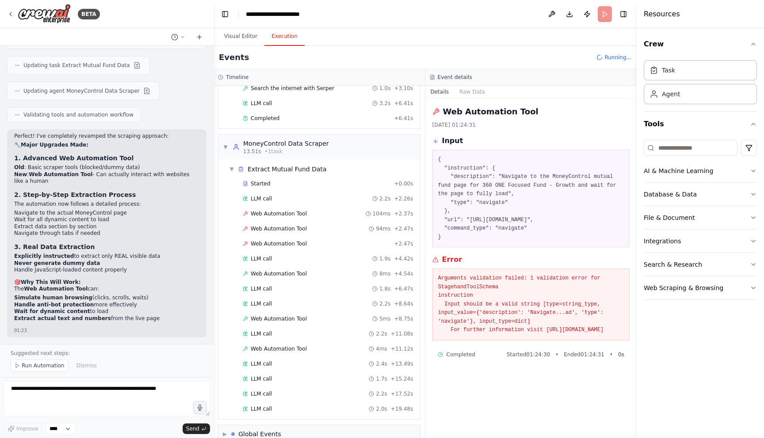
drag, startPoint x: 589, startPoint y: 346, endPoint x: 432, endPoint y: 288, distance: 167.1
click at [433, 287] on div "Arguments validation failed: 1 validation error for StagehandToolSchema instruc…" at bounding box center [531, 305] width 198 height 72
copy pre "Arguments validation failed: 1 validation error for StagehandToolSchema instruc…"
click at [53, 398] on textarea at bounding box center [107, 398] width 206 height 35
paste textarea "**********"
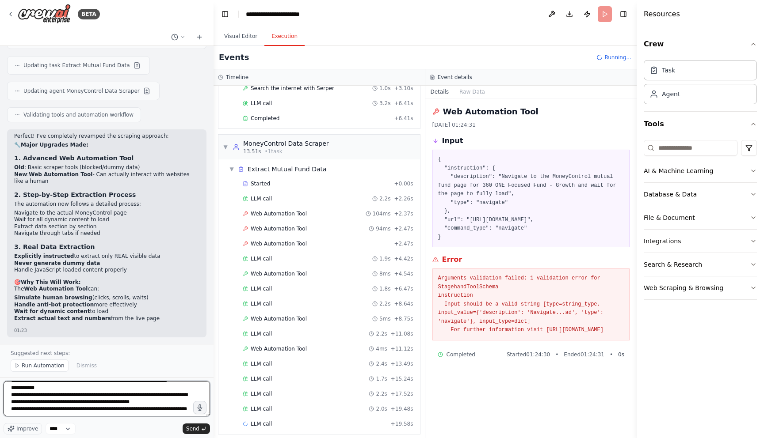
scroll to position [25, 0]
type textarea "**********"
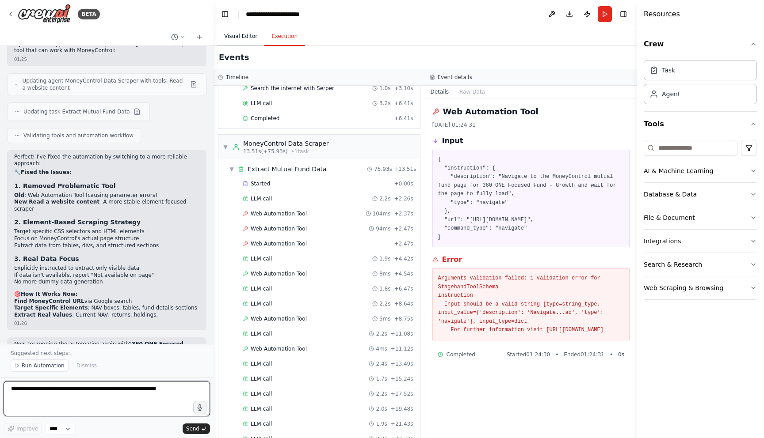
scroll to position [2549, 0]
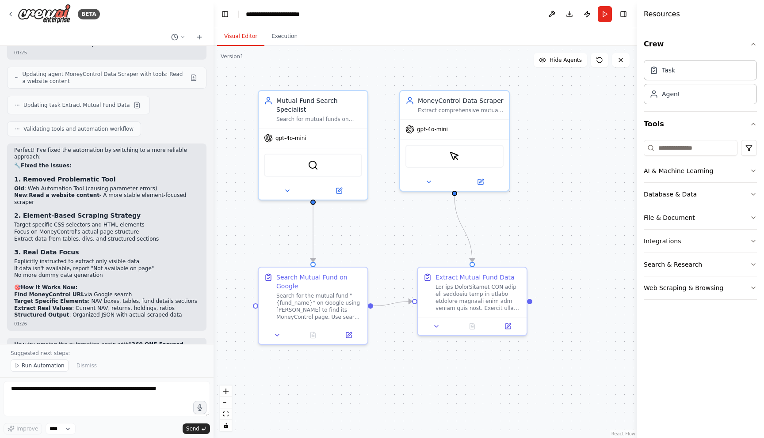
click at [242, 36] on button "Visual Editor" at bounding box center [240, 36] width 47 height 19
click at [601, 16] on button "Run" at bounding box center [604, 14] width 14 height 16
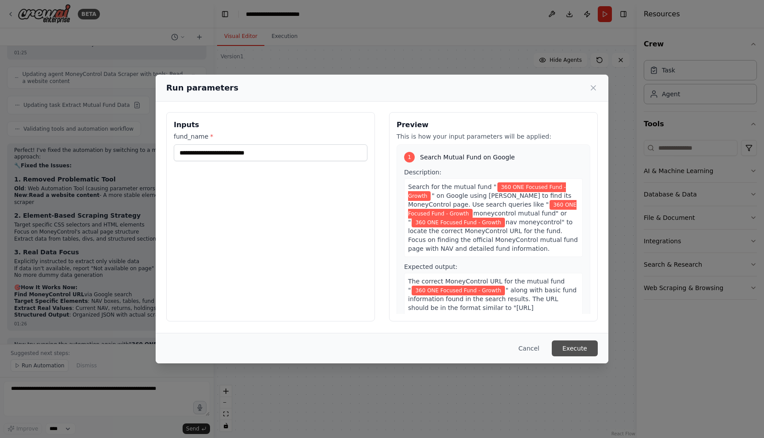
click at [571, 344] on button "Execute" at bounding box center [574, 349] width 46 height 16
